Goal: Task Accomplishment & Management: Manage account settings

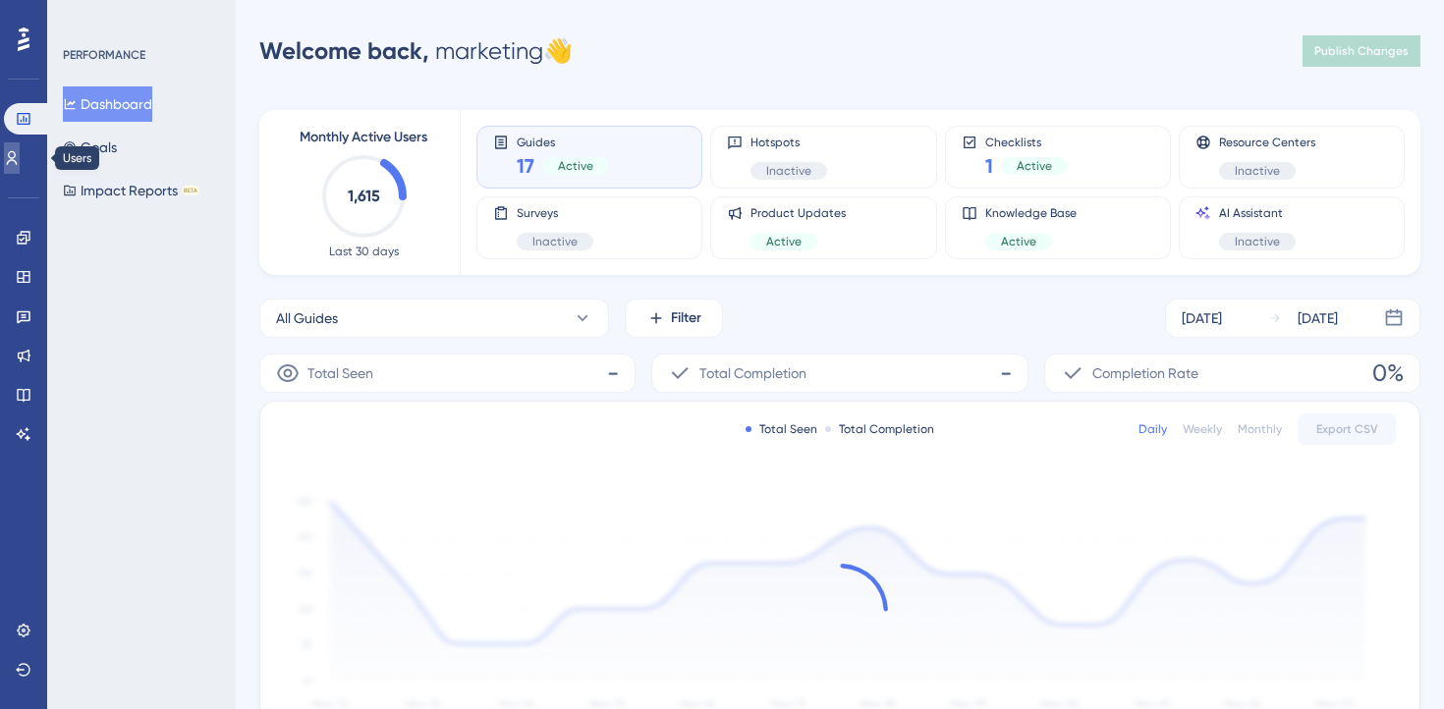
click at [19, 169] on link at bounding box center [12, 157] width 16 height 31
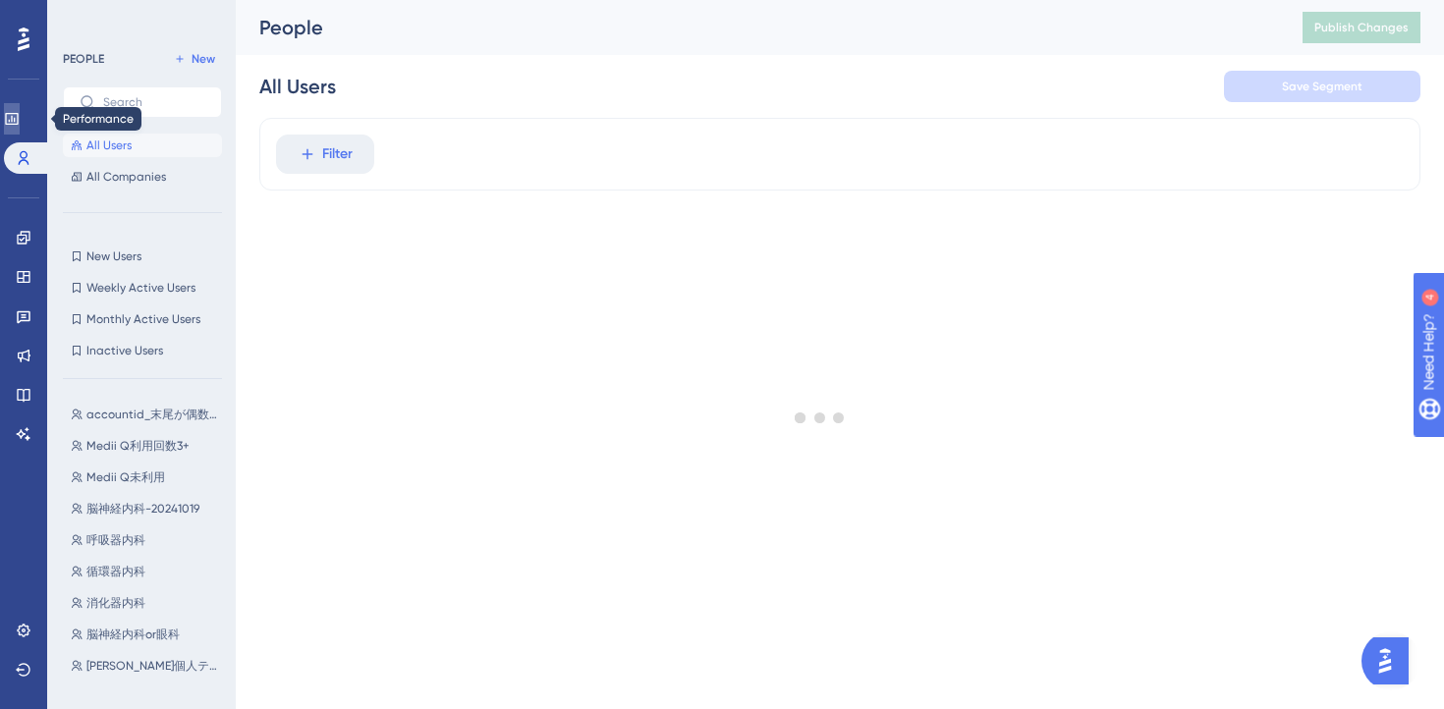
click at [20, 130] on link at bounding box center [12, 118] width 16 height 31
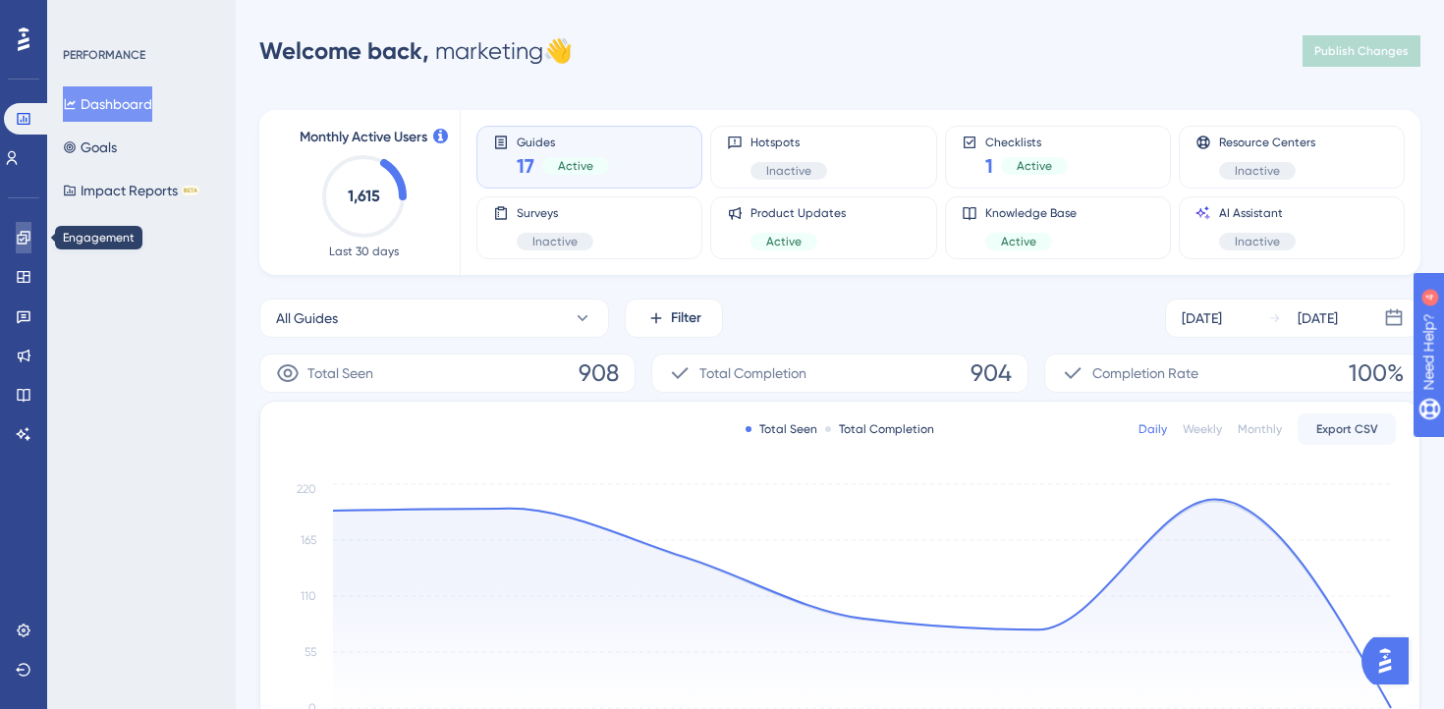
click at [28, 227] on link at bounding box center [24, 237] width 16 height 31
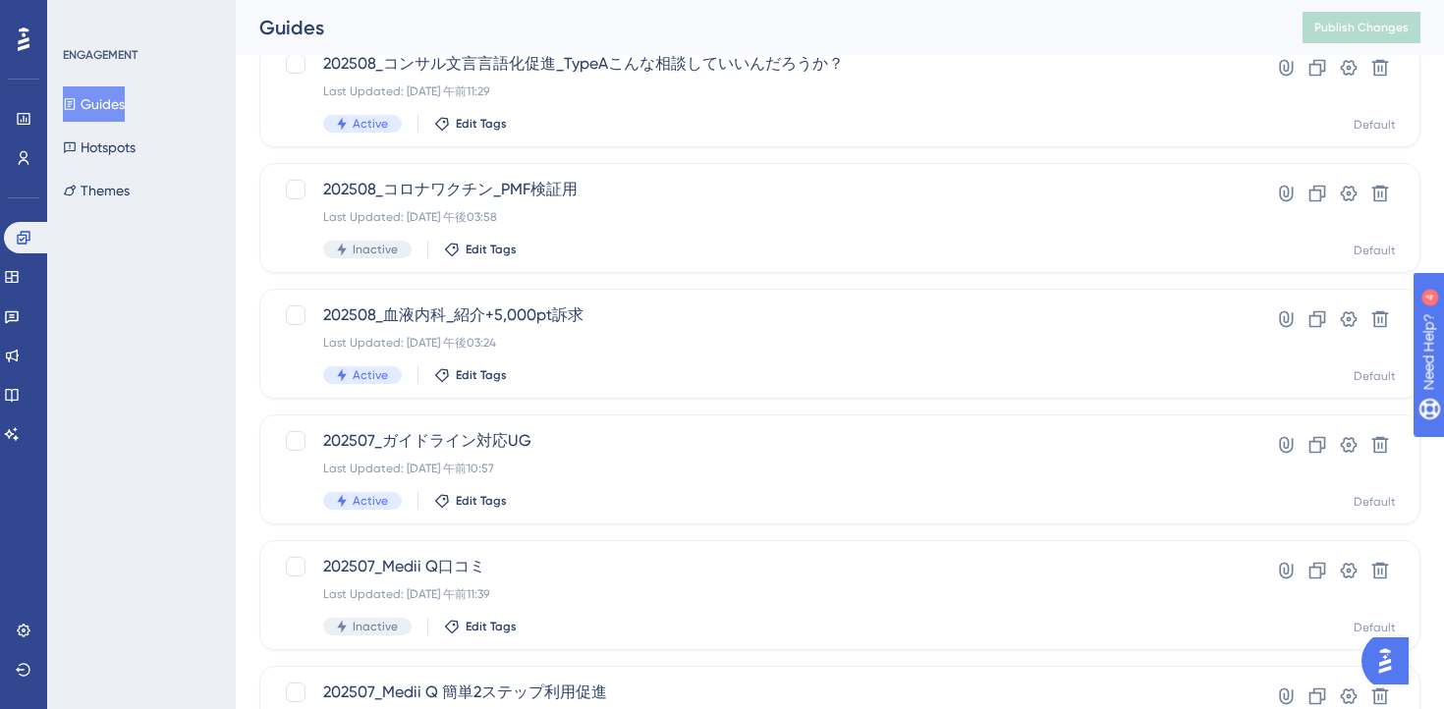
scroll to position [524, 0]
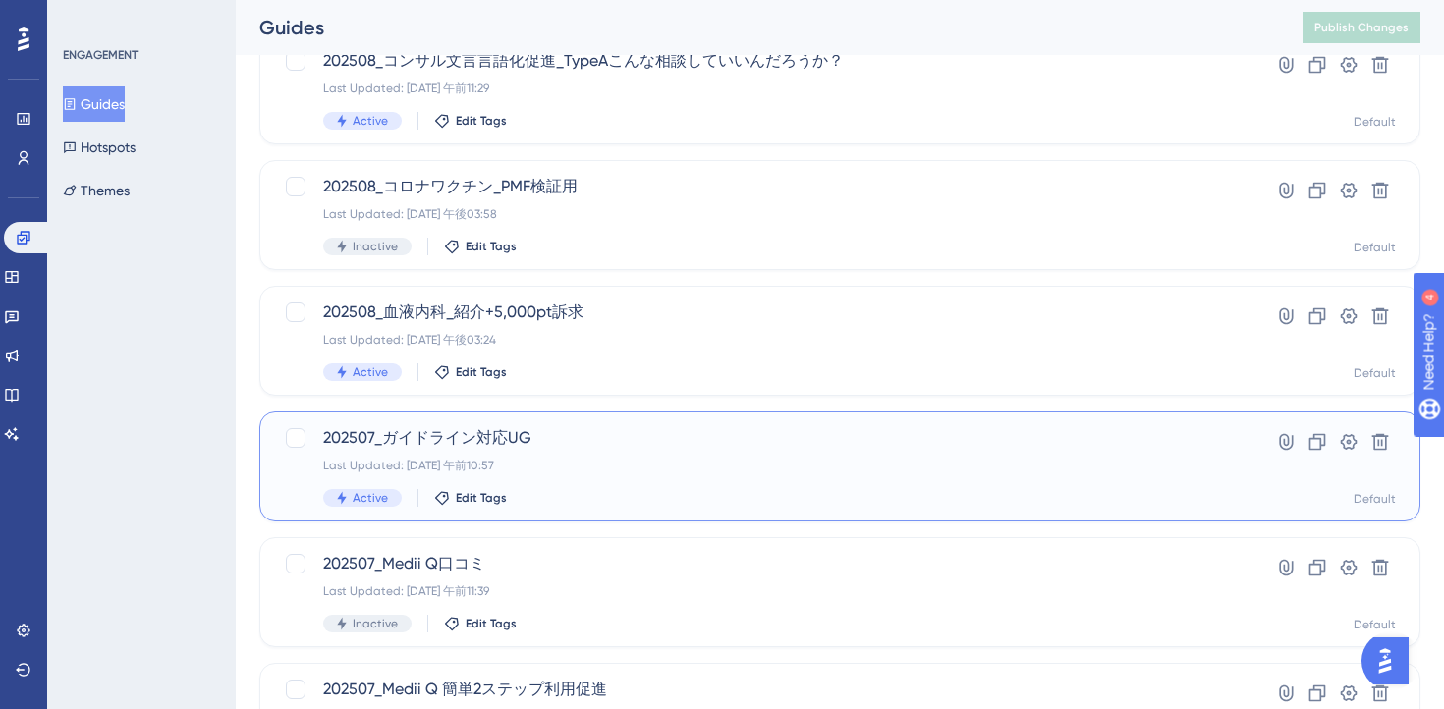
click at [670, 453] on div "202507_ガイドライン対応UG Last Updated: [DATE] 午前10:57 Active Edit Tags" at bounding box center [761, 466] width 876 height 81
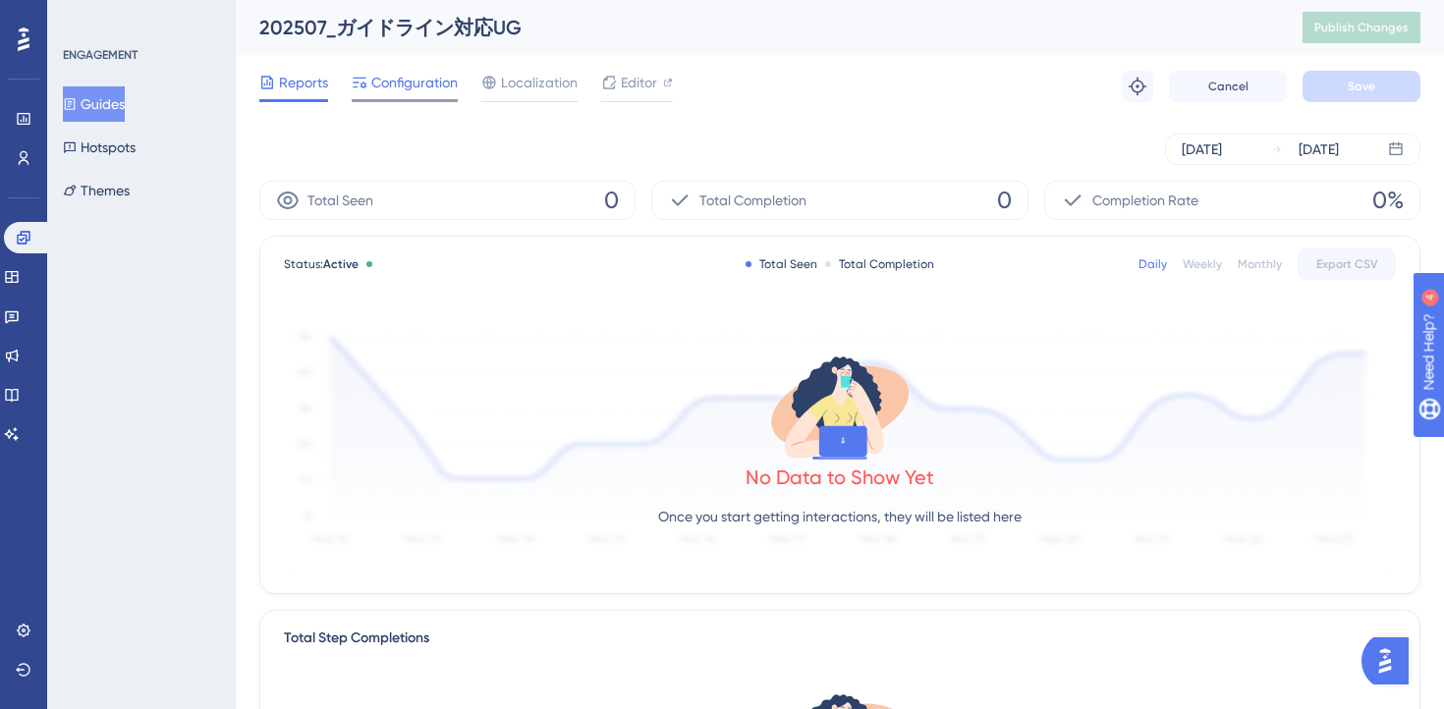
click at [420, 77] on span "Configuration" at bounding box center [414, 83] width 86 height 24
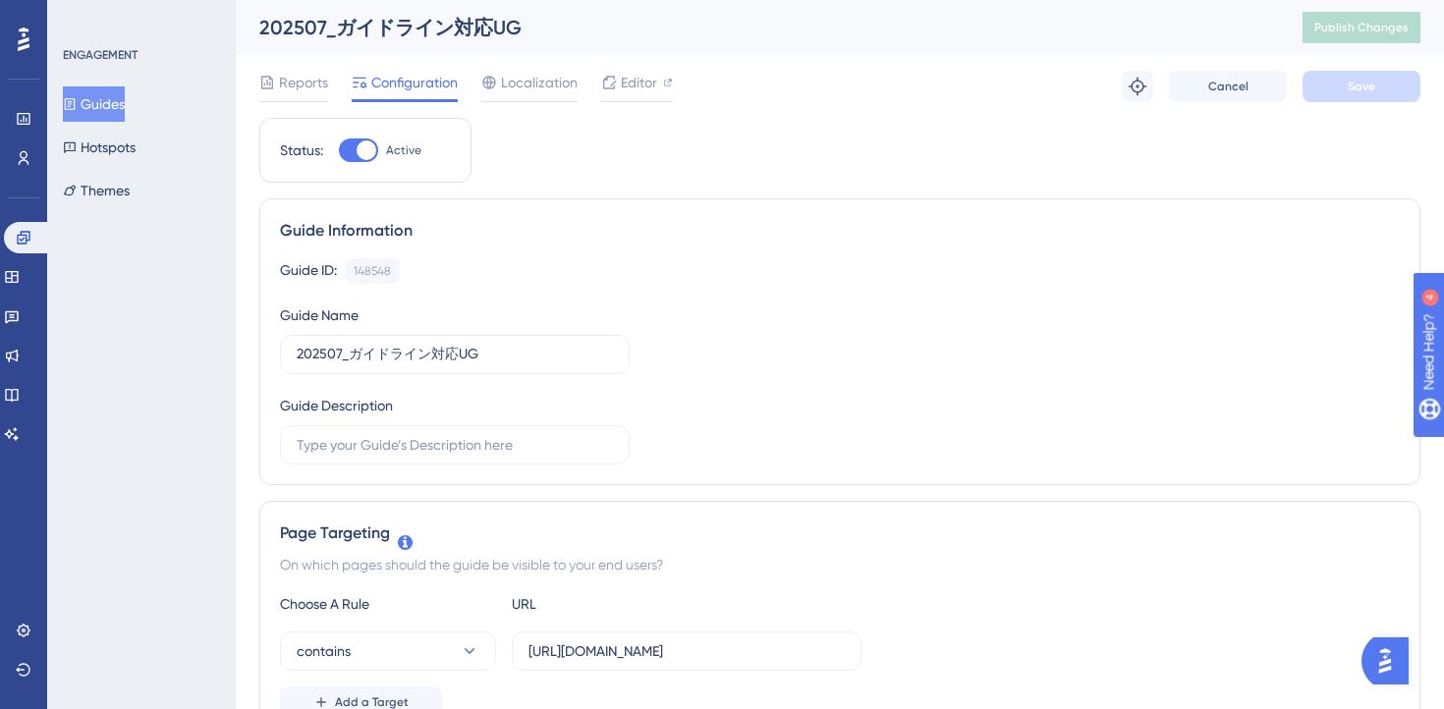
click at [357, 158] on div at bounding box center [358, 151] width 39 height 24
click at [339, 151] on input "Active" at bounding box center [338, 150] width 1 height 1
checkbox input "false"
click at [1355, 83] on span "Save" at bounding box center [1362, 87] width 28 height 16
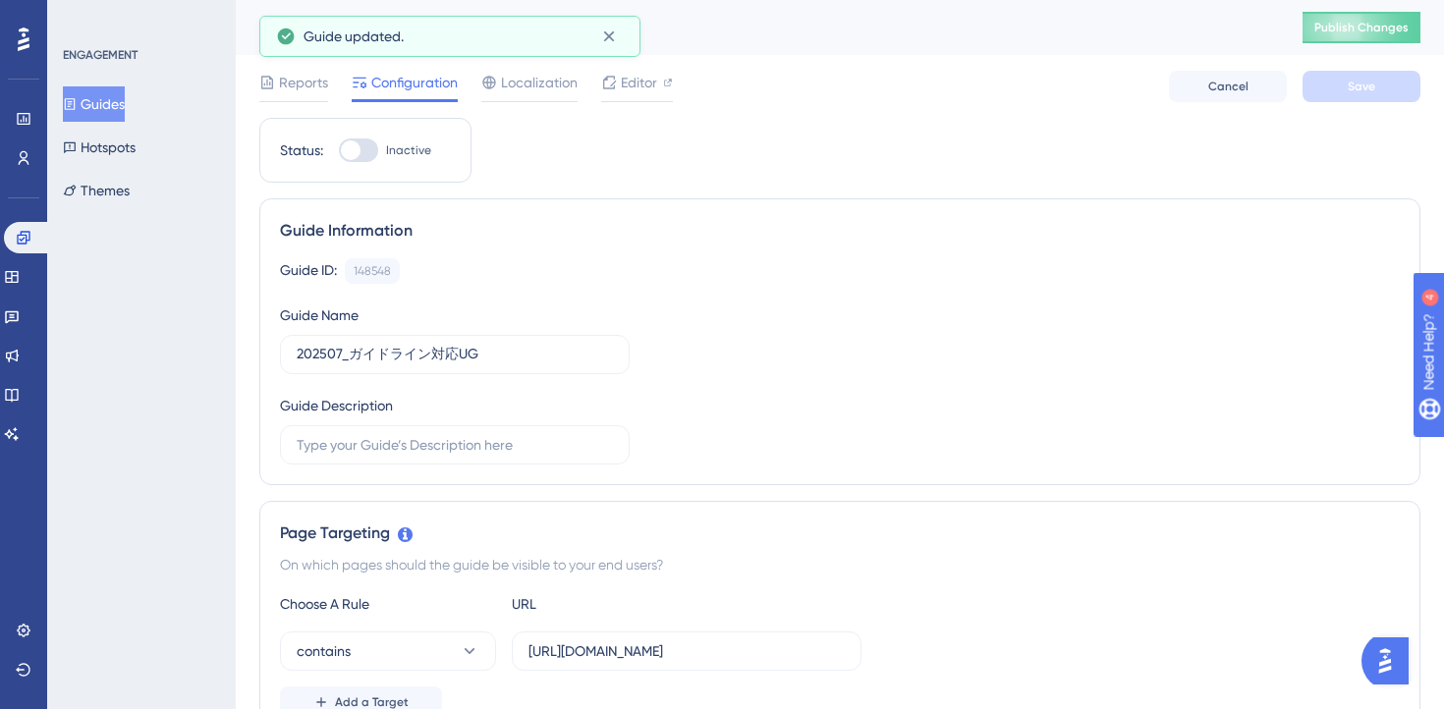
click at [115, 108] on button "Guides" at bounding box center [94, 103] width 62 height 35
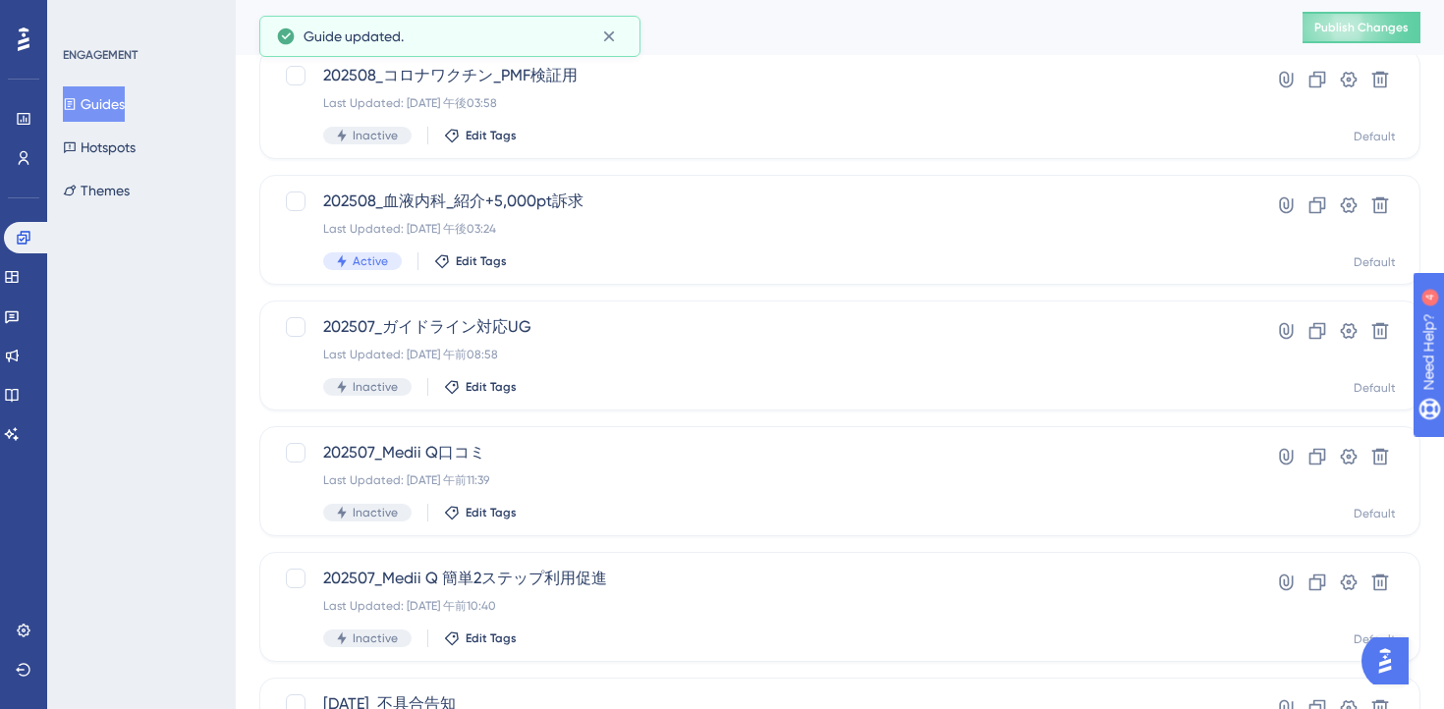
scroll to position [816, 0]
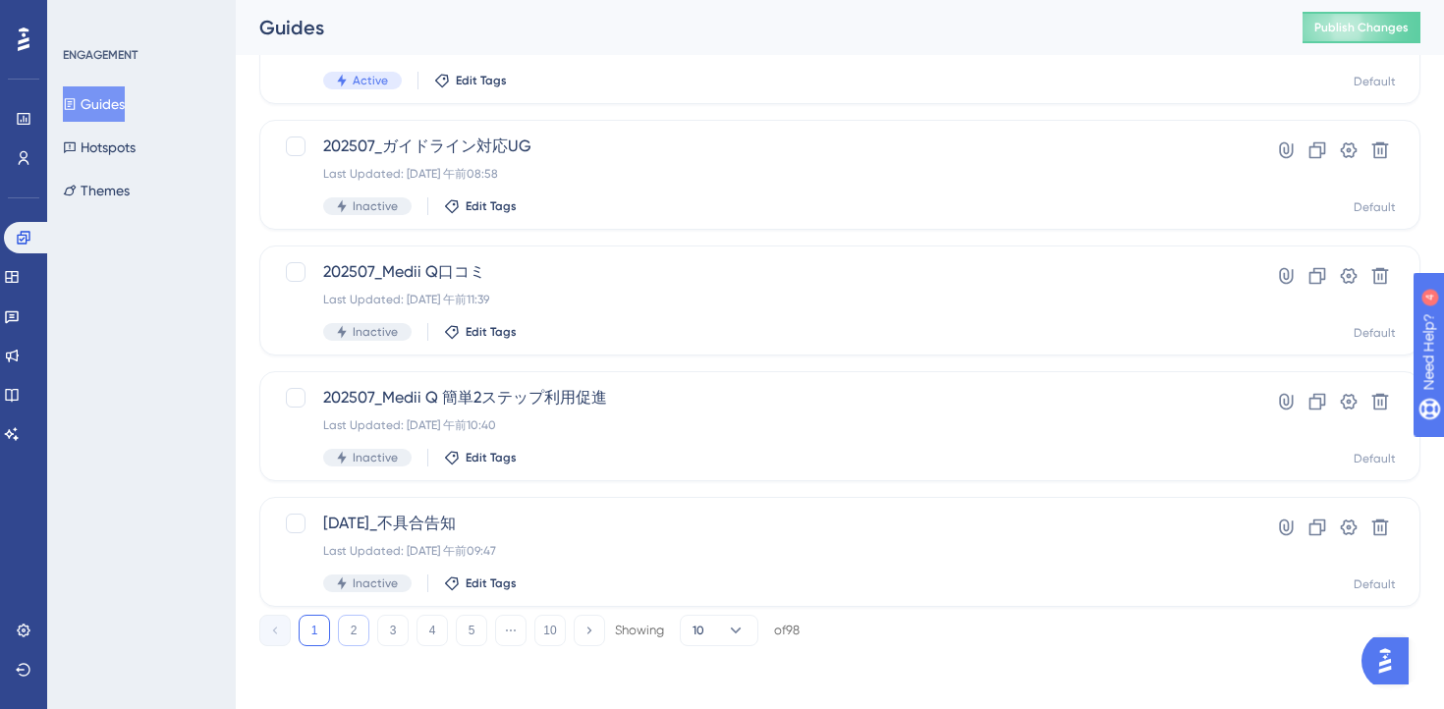
click at [354, 634] on button "2" at bounding box center [353, 630] width 31 height 31
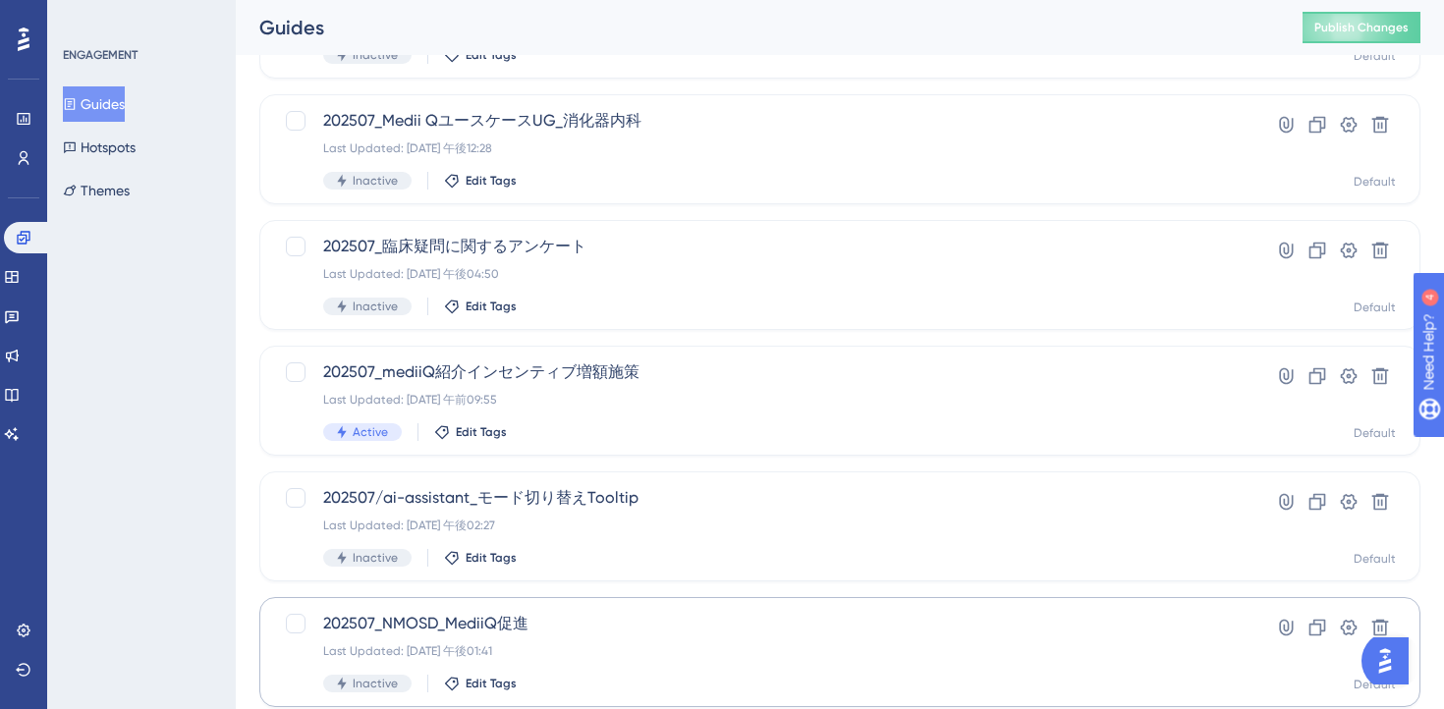
scroll to position [623, 0]
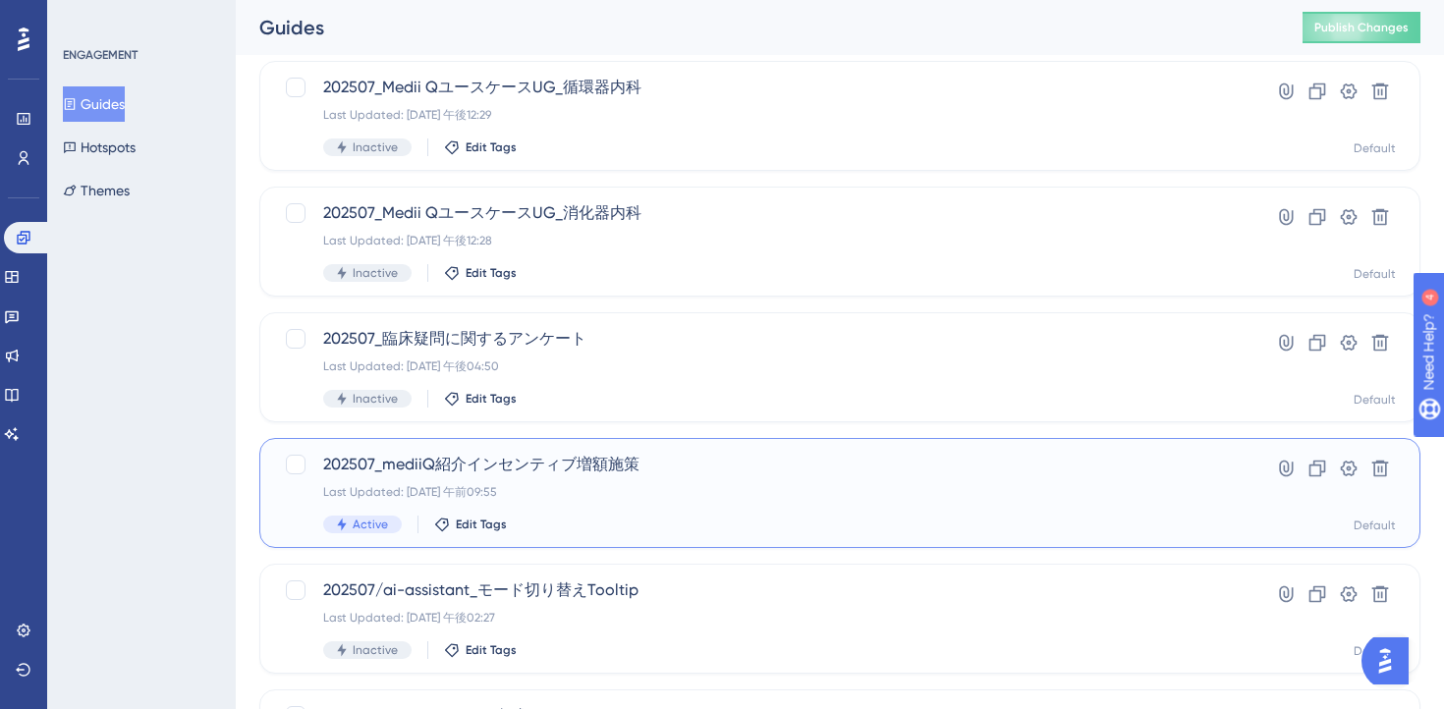
click at [650, 530] on div "Active Edit Tags" at bounding box center [761, 525] width 876 height 18
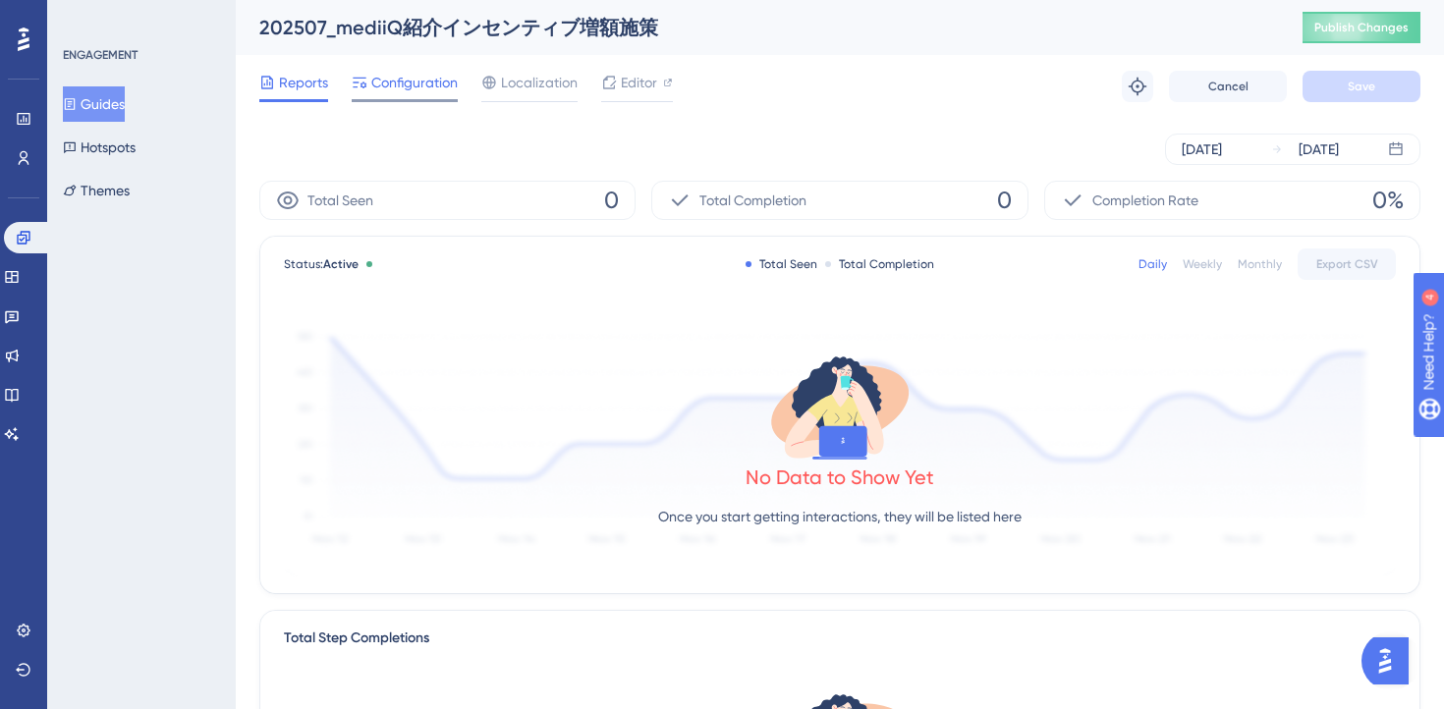
click at [407, 88] on span "Configuration" at bounding box center [414, 83] width 86 height 24
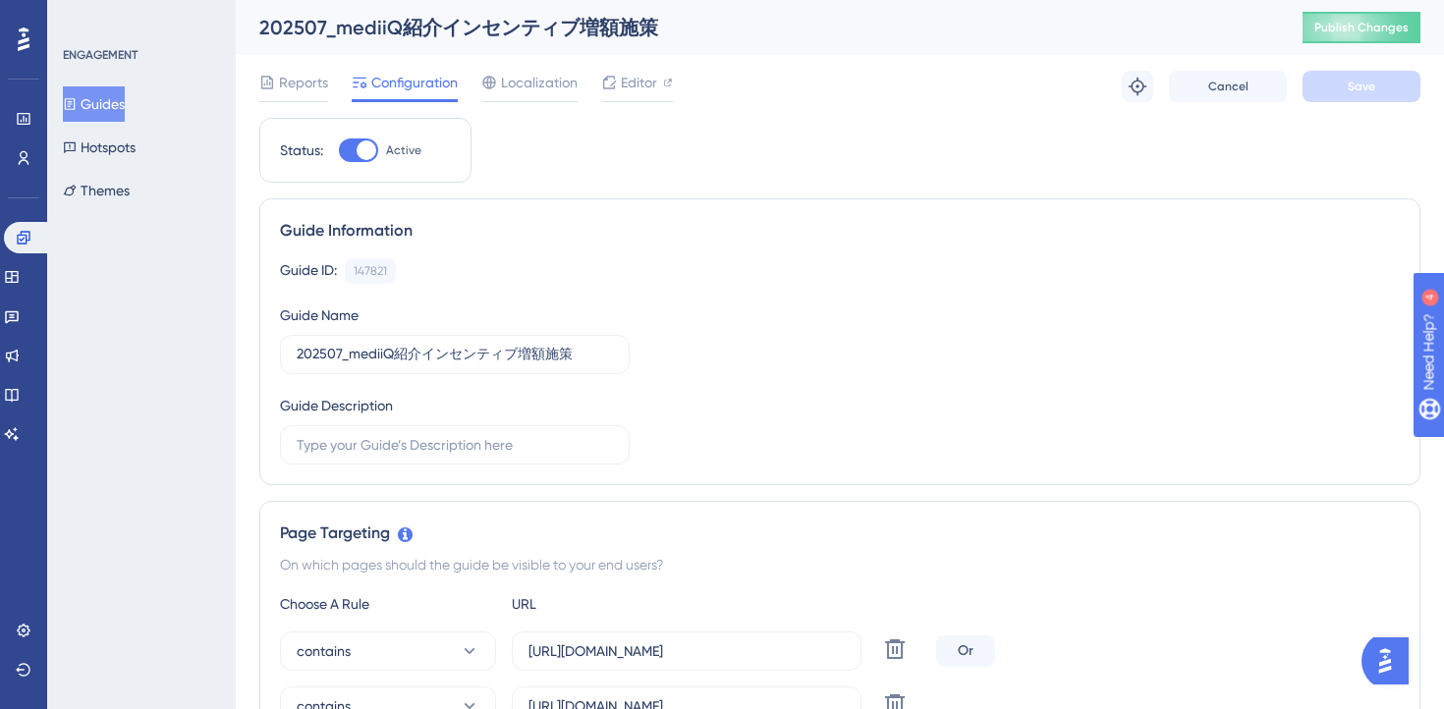
click at [349, 147] on div at bounding box center [358, 151] width 39 height 24
click at [339, 150] on input "Active" at bounding box center [338, 150] width 1 height 1
checkbox input "false"
click at [1330, 100] on button "Save" at bounding box center [1362, 86] width 118 height 31
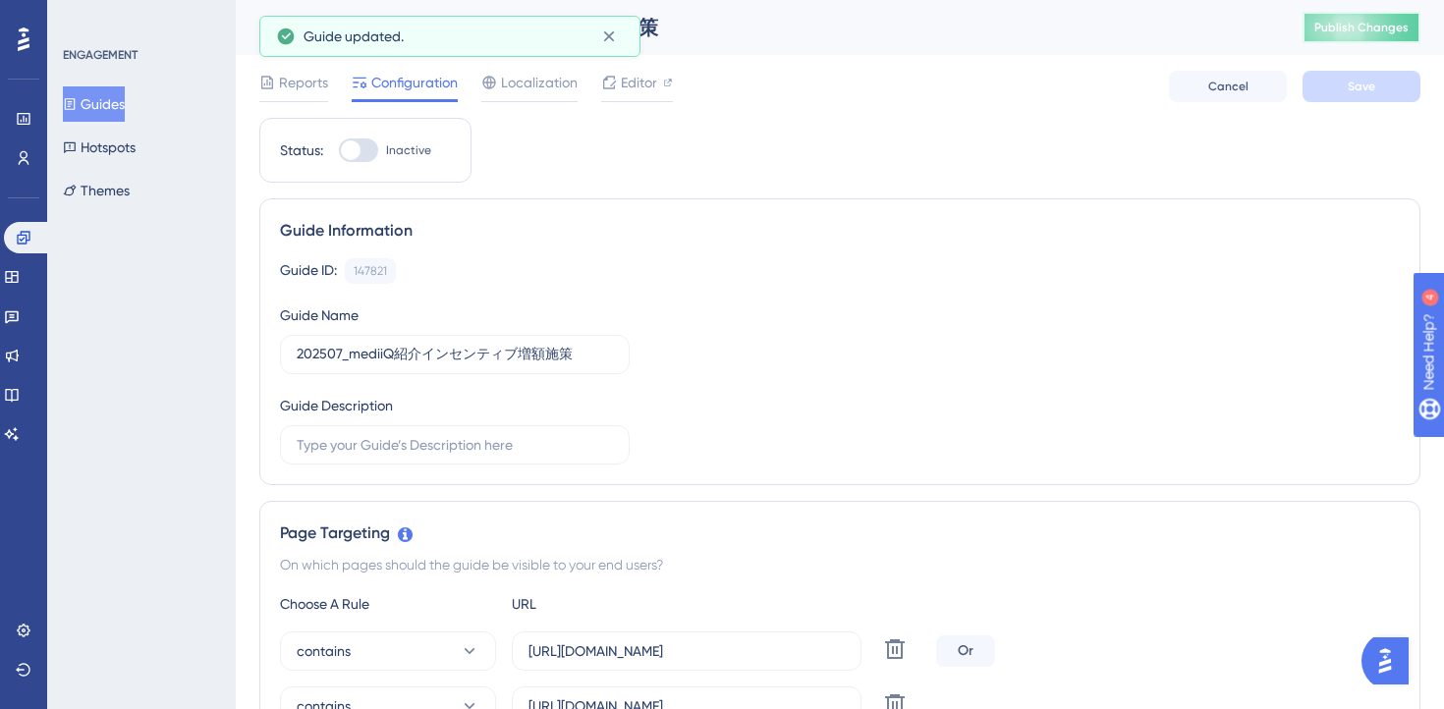
click at [1380, 31] on span "Publish Changes" at bounding box center [1362, 28] width 94 height 16
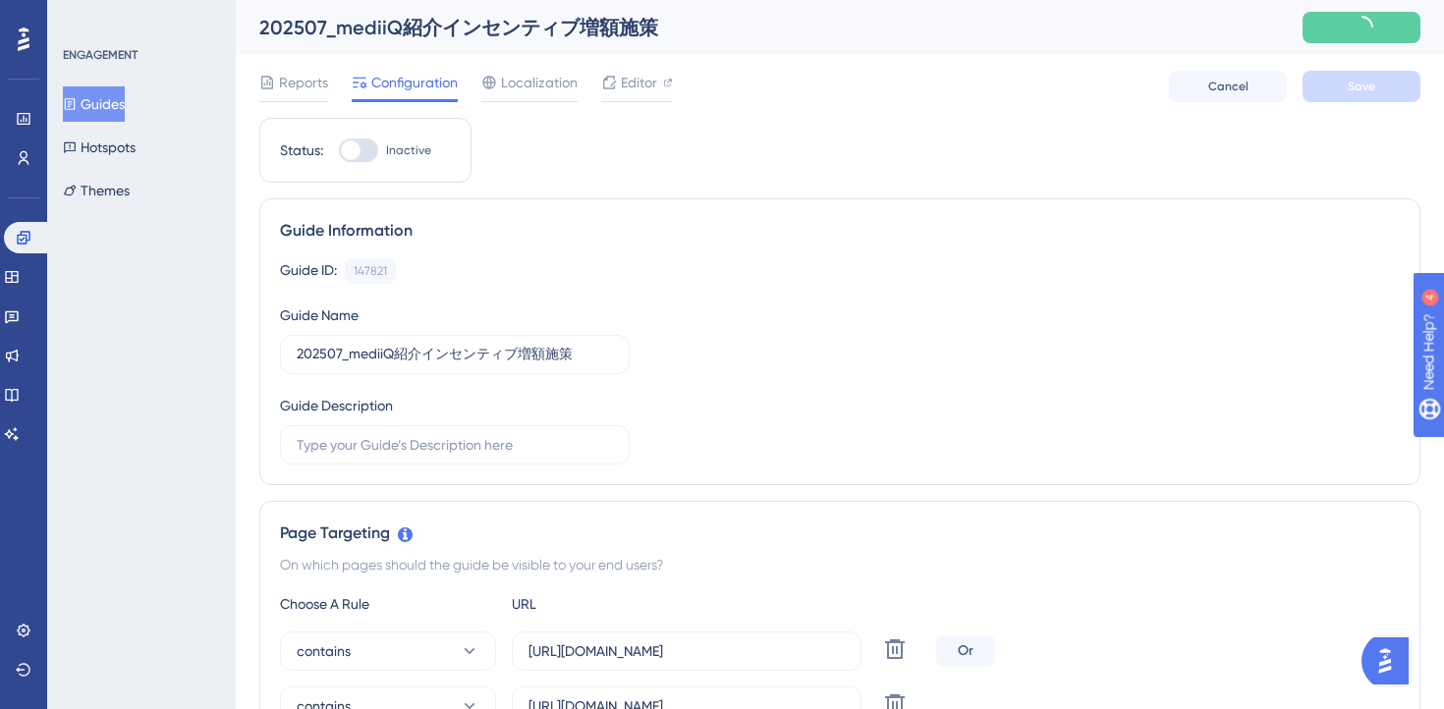
click at [1379, 31] on button at bounding box center [1362, 27] width 118 height 31
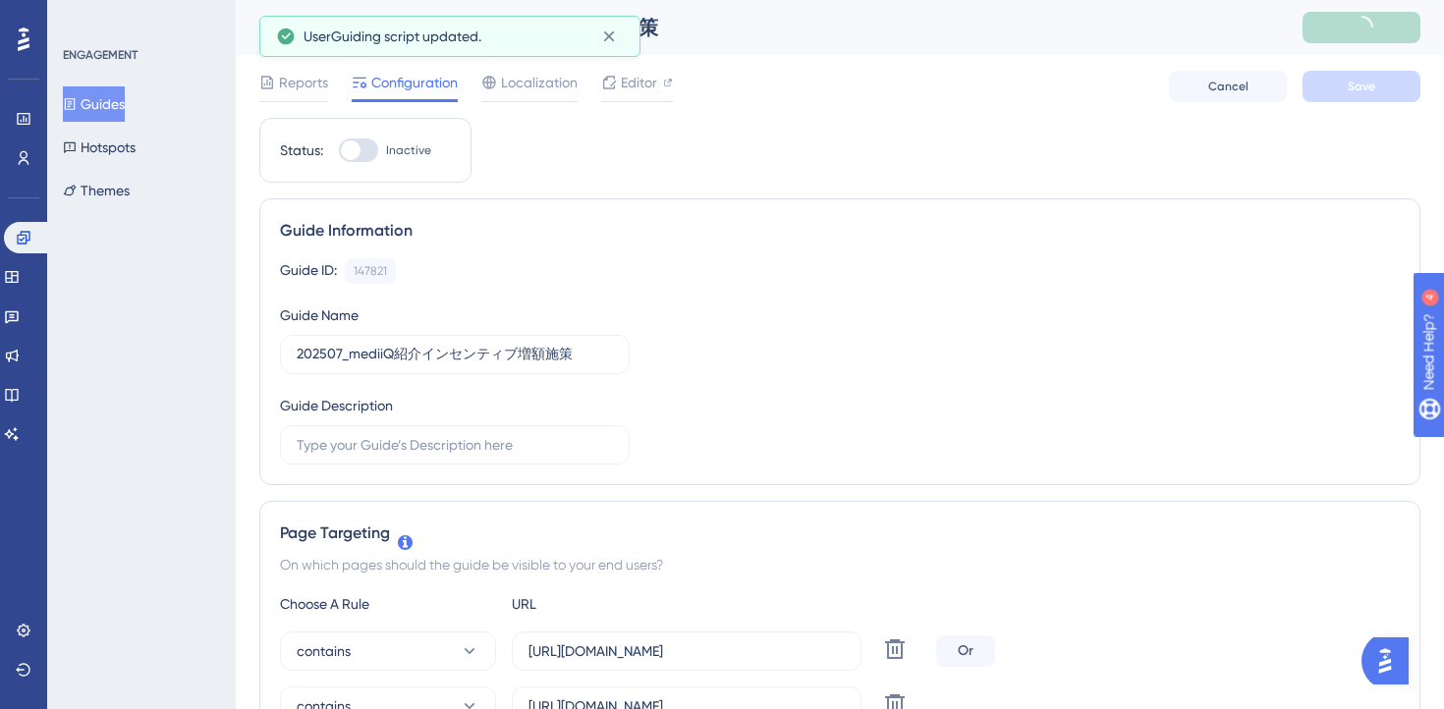
click at [122, 109] on button "Guides" at bounding box center [94, 103] width 62 height 35
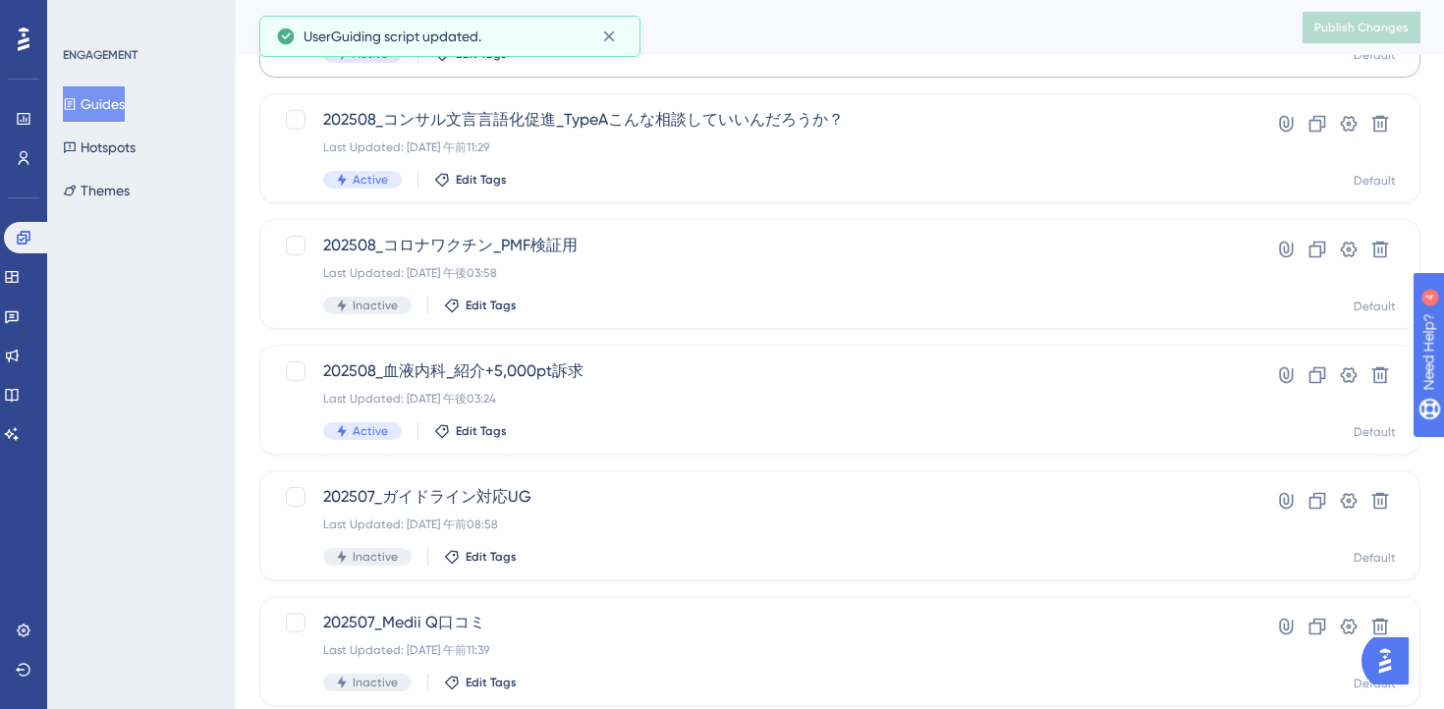
scroll to position [816, 0]
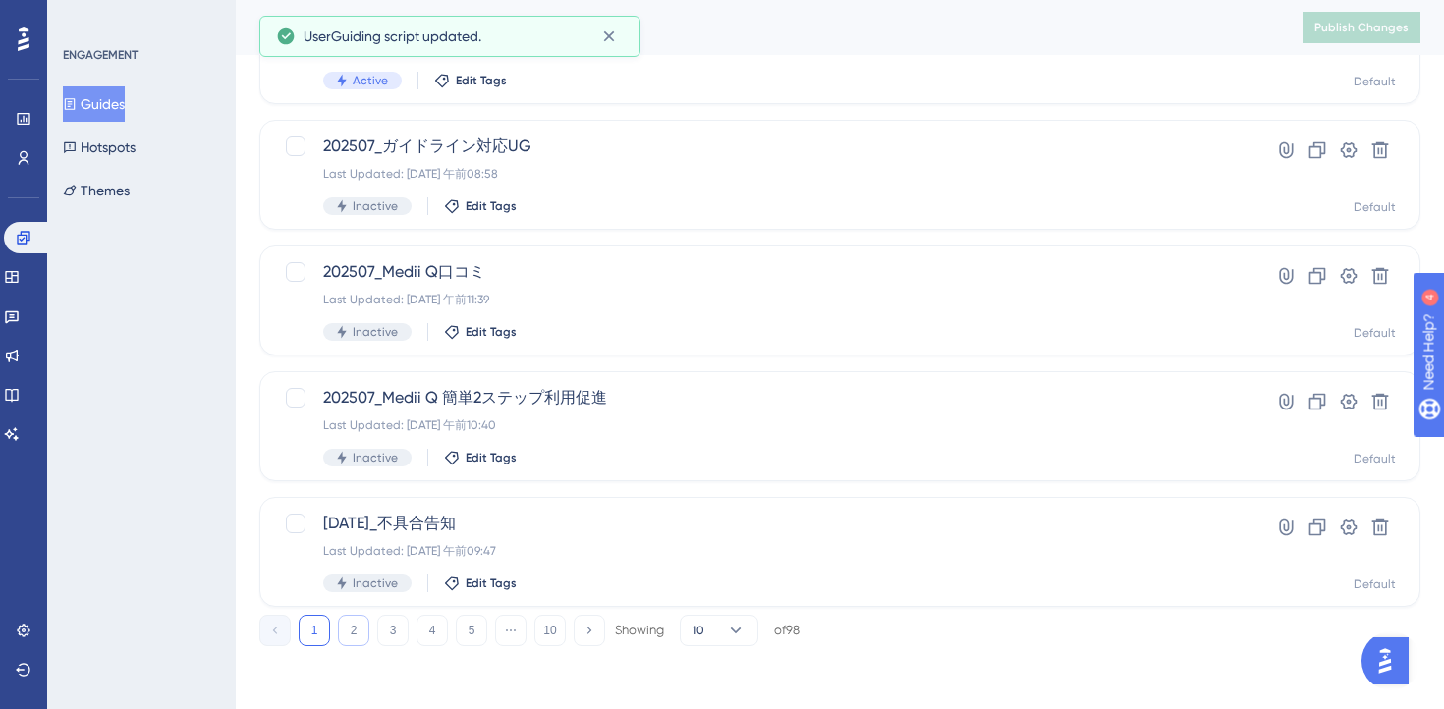
click at [342, 637] on button "2" at bounding box center [353, 630] width 31 height 31
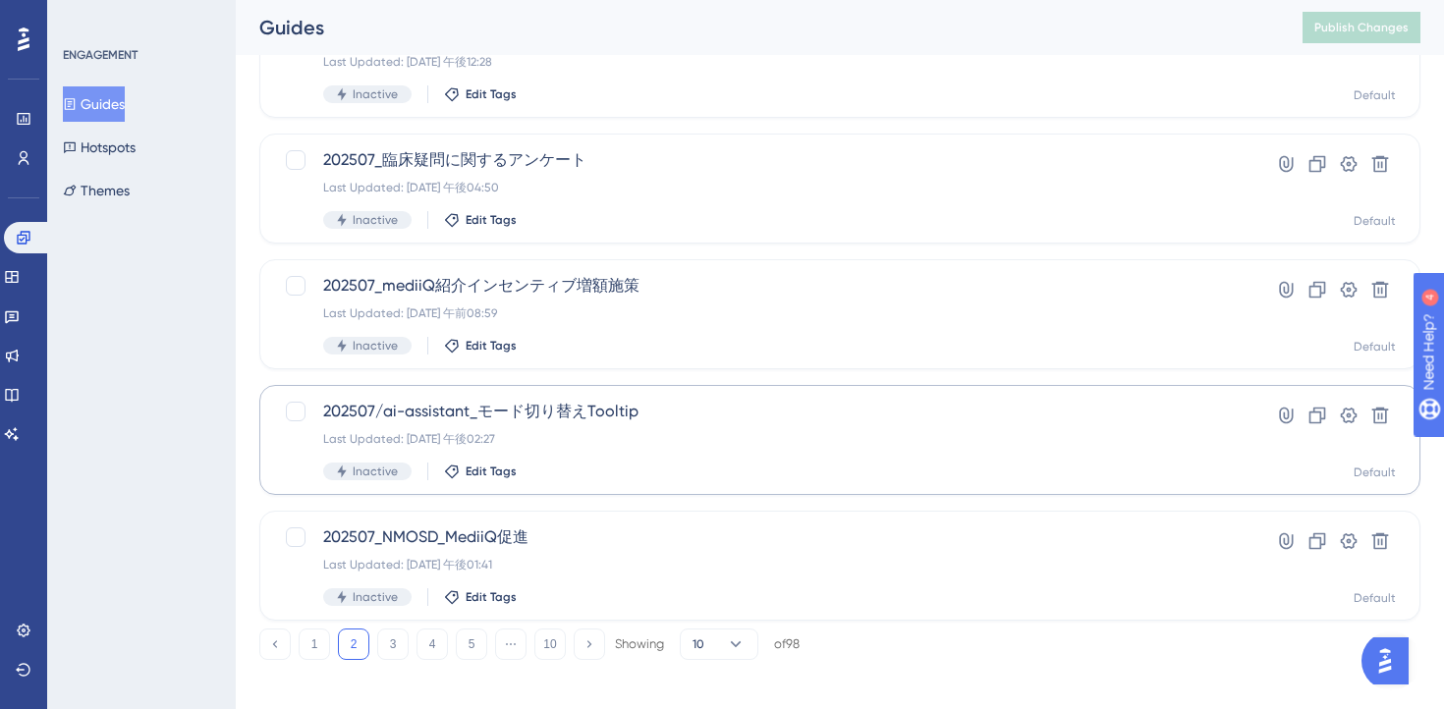
scroll to position [805, 0]
click at [394, 645] on button "3" at bounding box center [392, 641] width 31 height 31
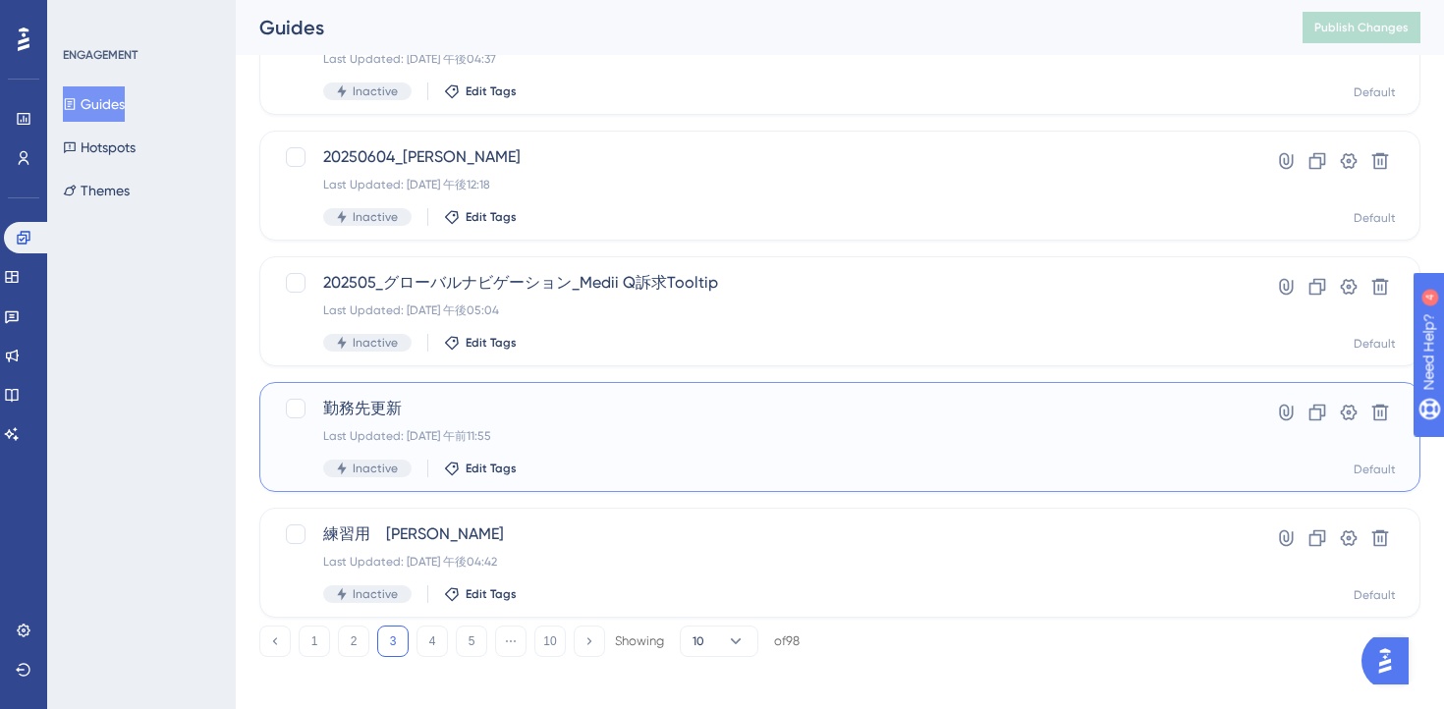
click at [635, 475] on div "Inactive Edit Tags" at bounding box center [761, 469] width 876 height 18
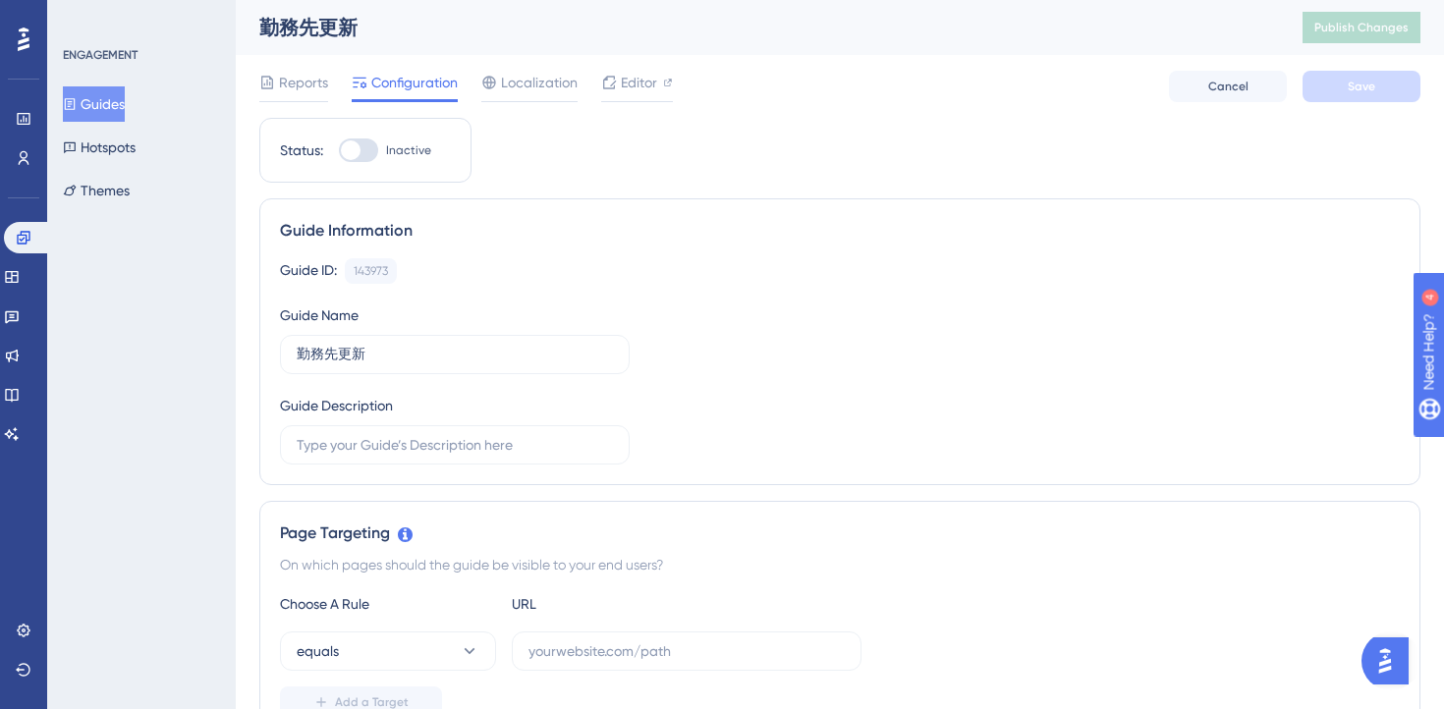
scroll to position [805, 0]
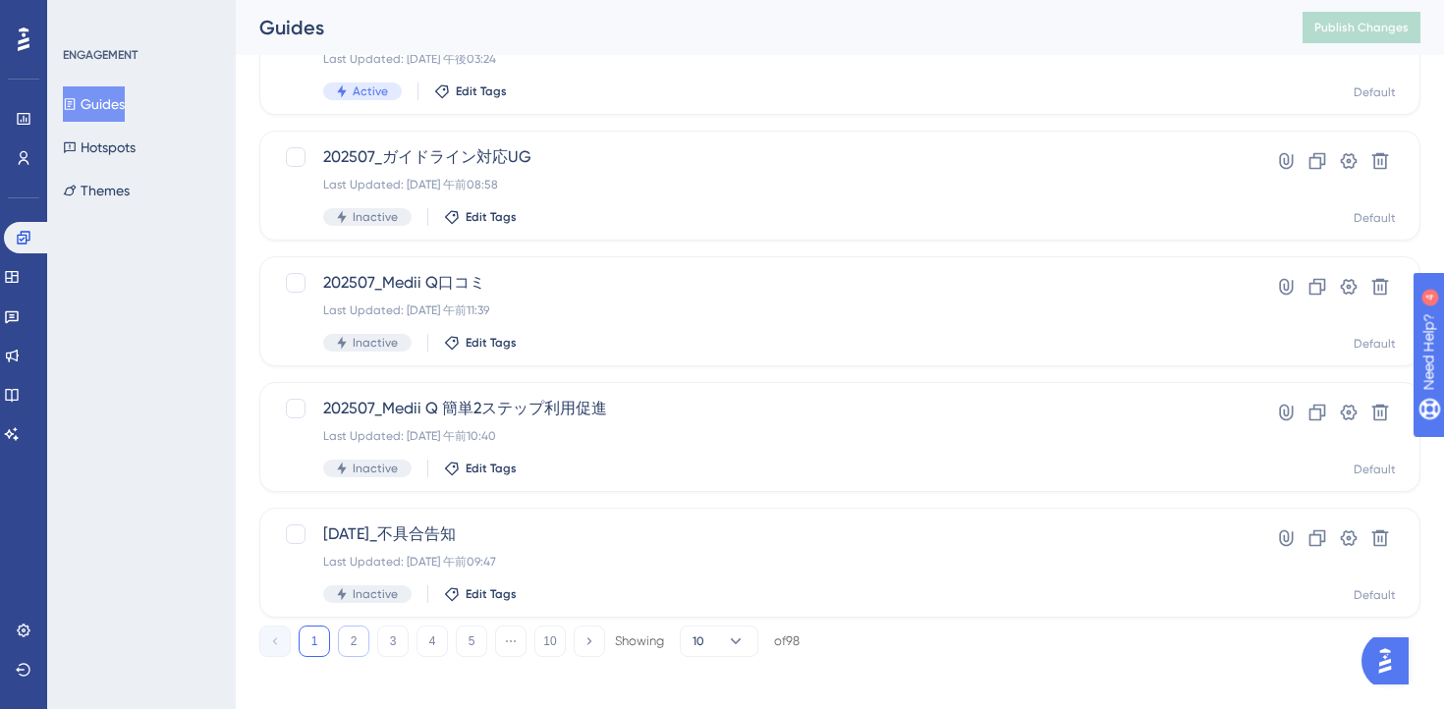
click at [355, 641] on button "2" at bounding box center [353, 641] width 31 height 31
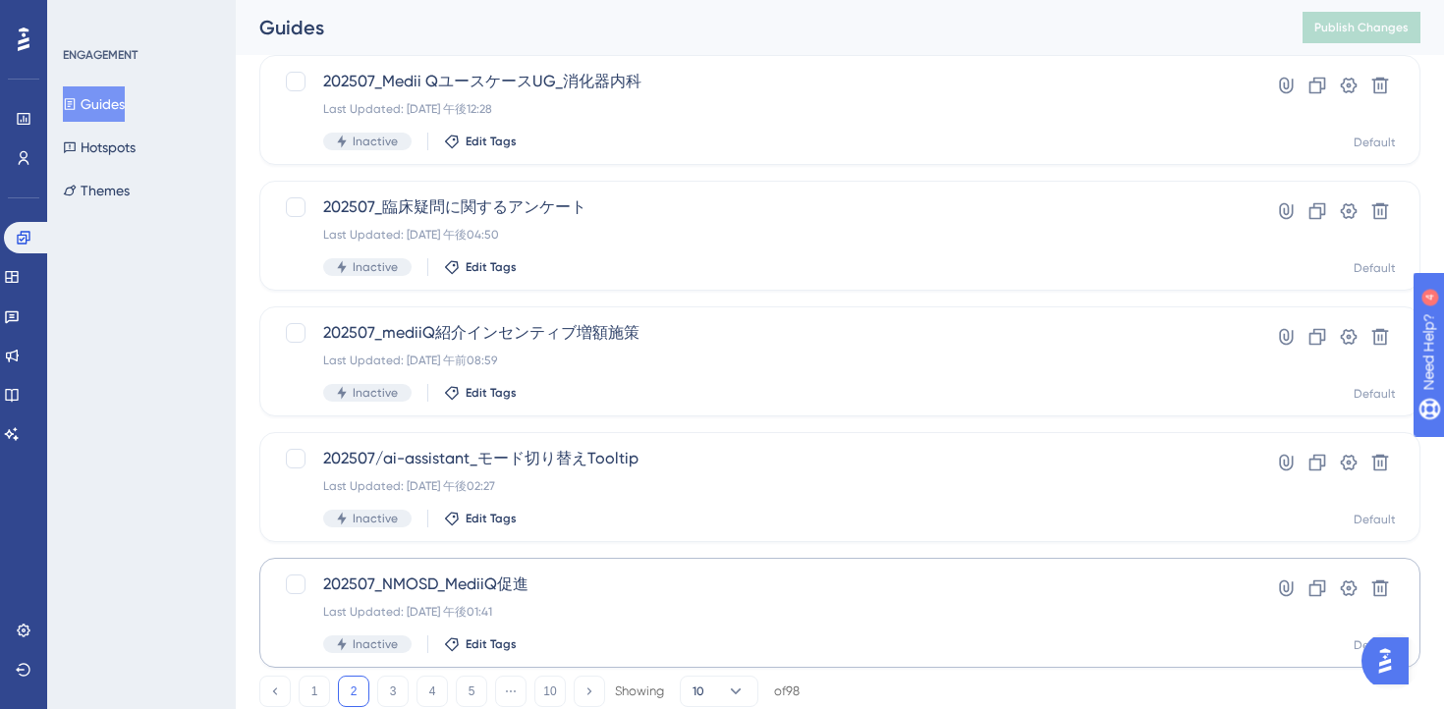
scroll to position [816, 0]
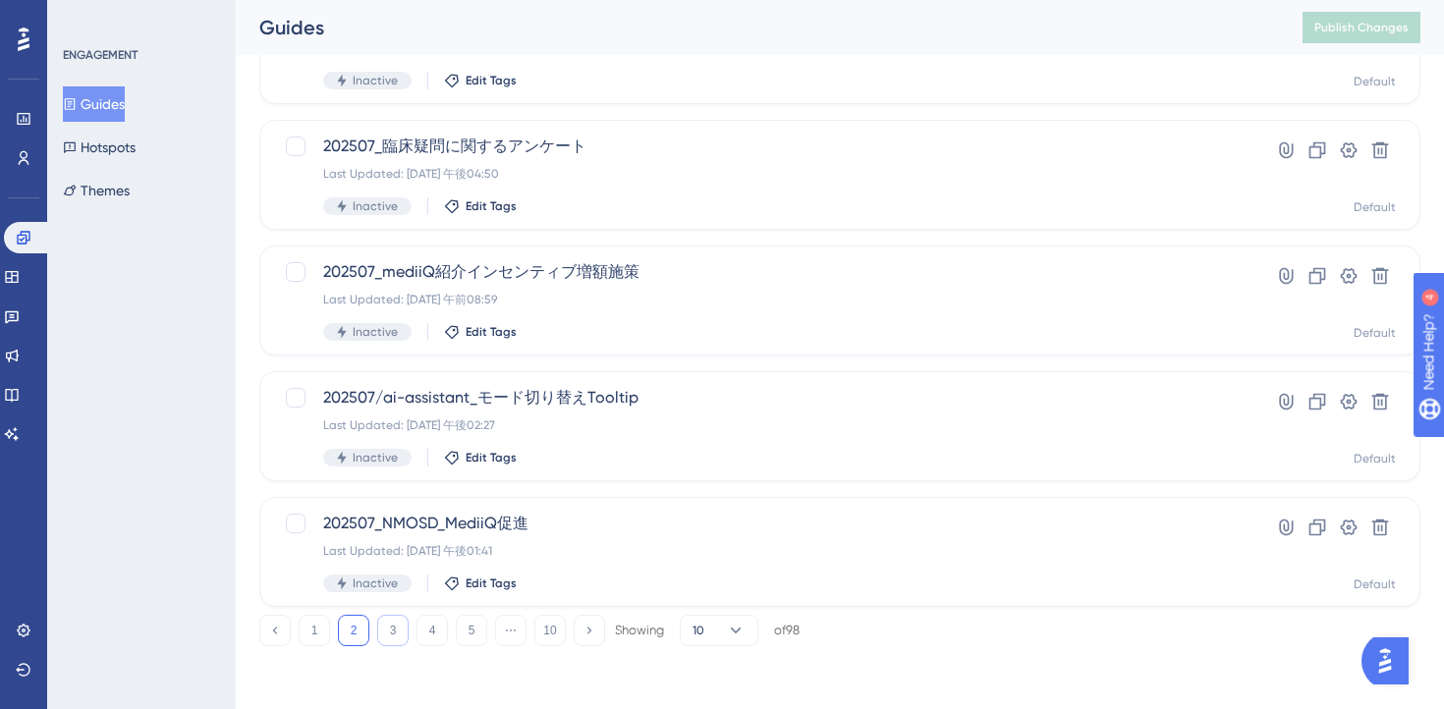
click at [391, 628] on button "3" at bounding box center [392, 630] width 31 height 31
click at [429, 639] on button "4" at bounding box center [432, 630] width 31 height 31
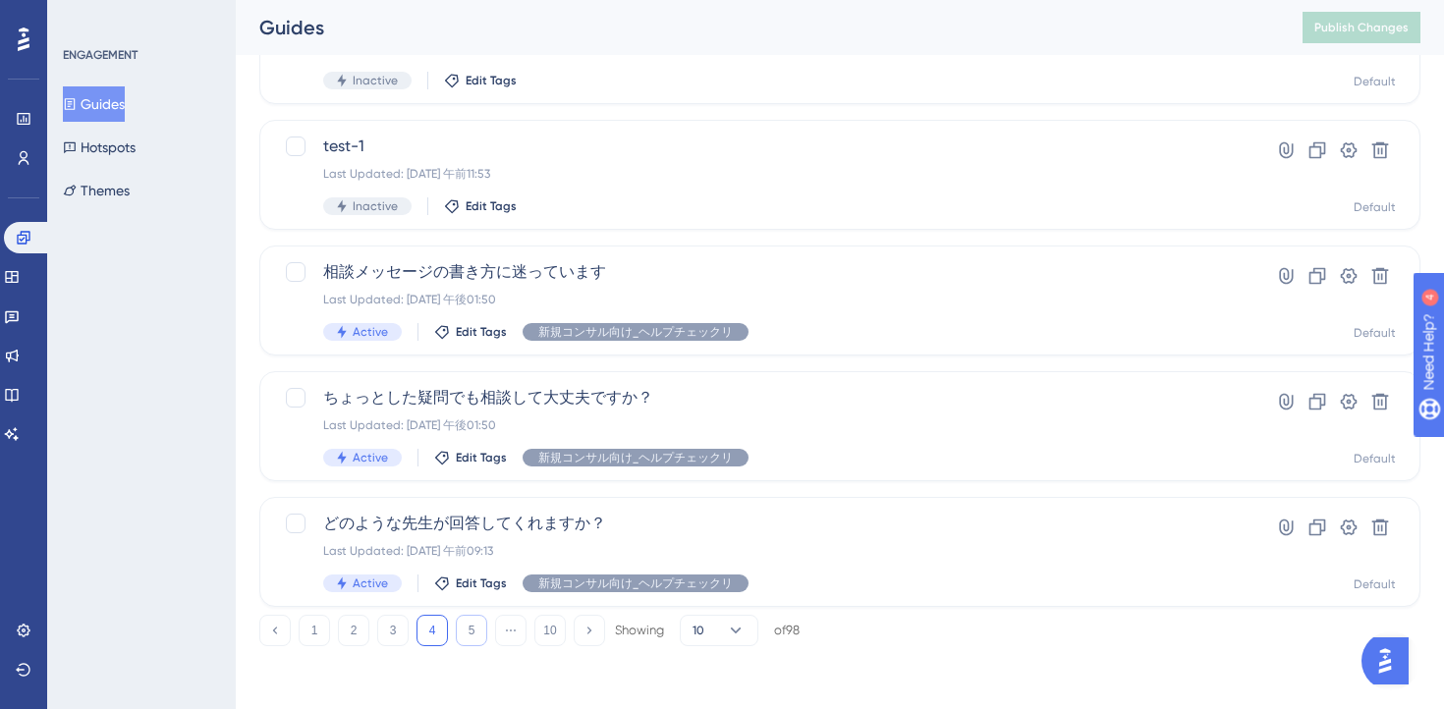
click at [473, 633] on button "5" at bounding box center [471, 630] width 31 height 31
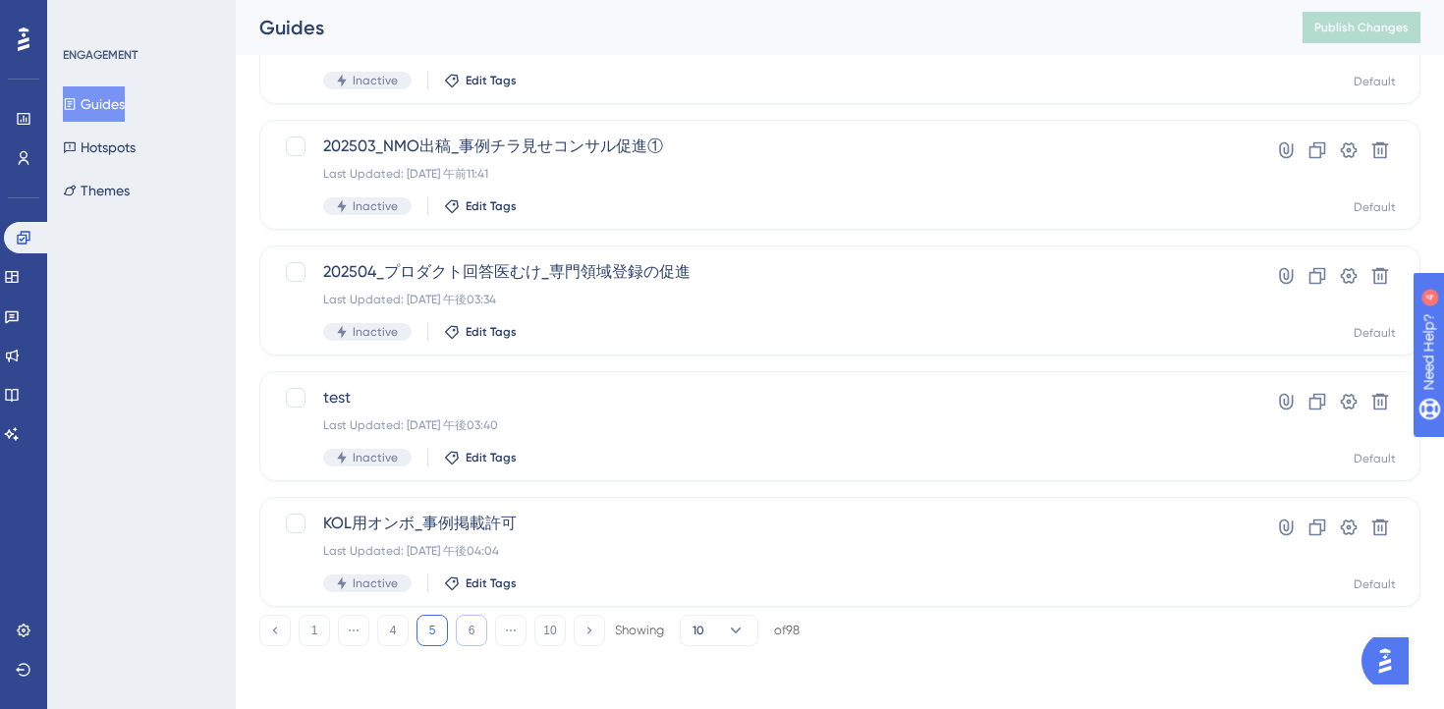
click at [469, 638] on button "6" at bounding box center [471, 630] width 31 height 31
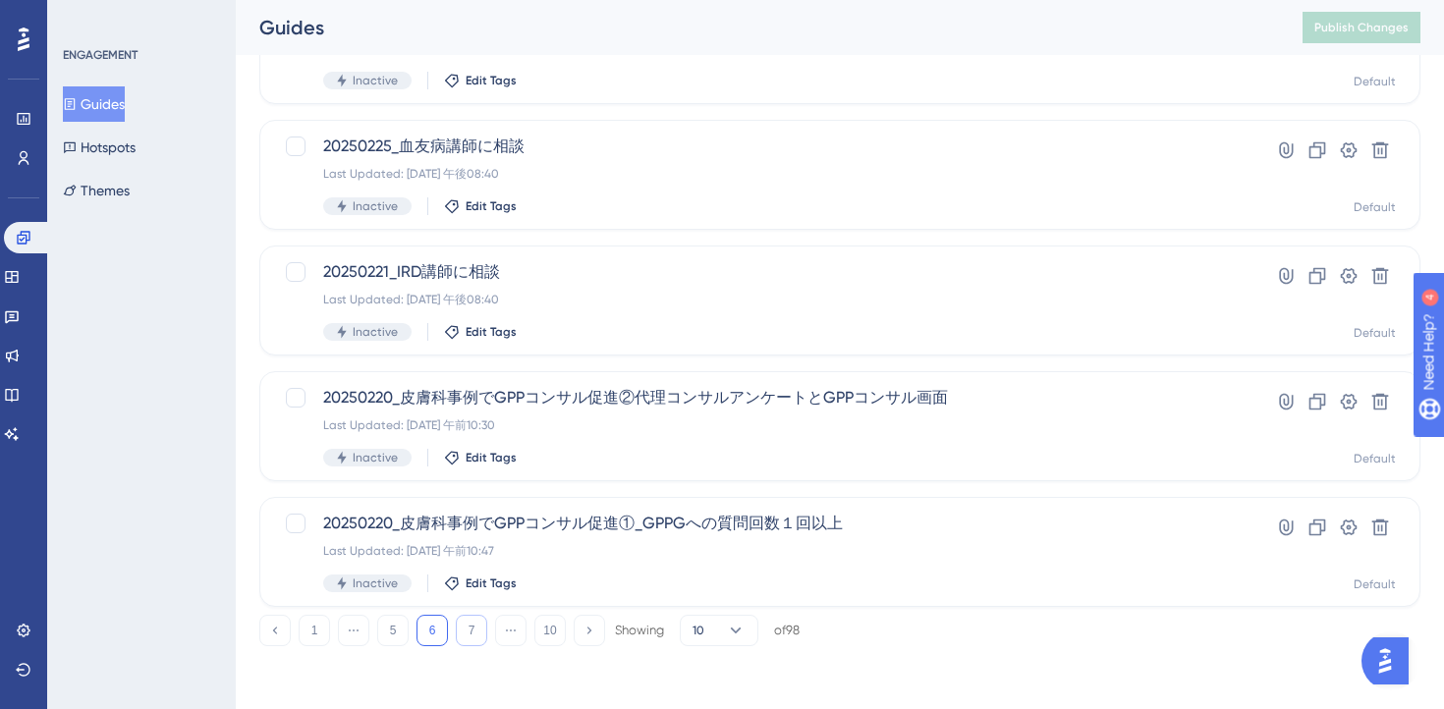
click at [469, 635] on button "7" at bounding box center [471, 630] width 31 height 31
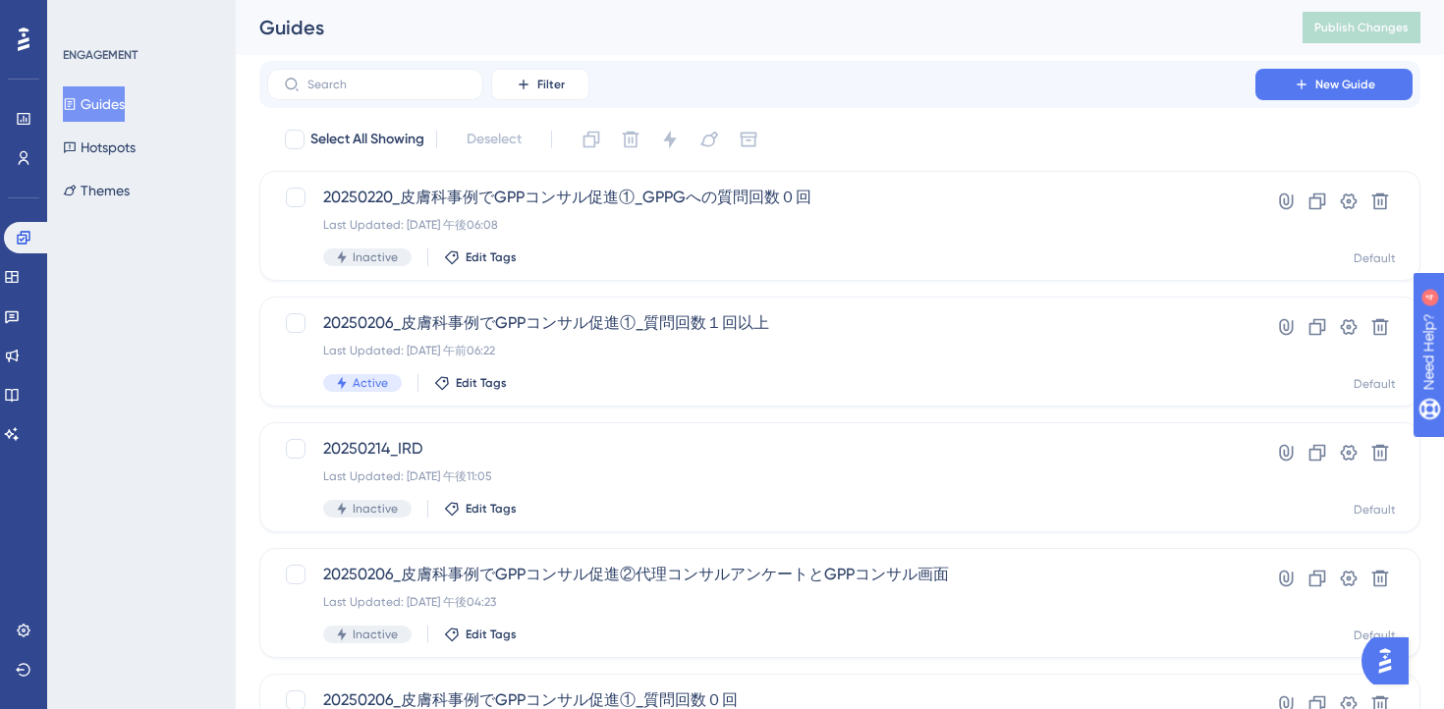
scroll to position [0, 0]
